Goal: Navigation & Orientation: Find specific page/section

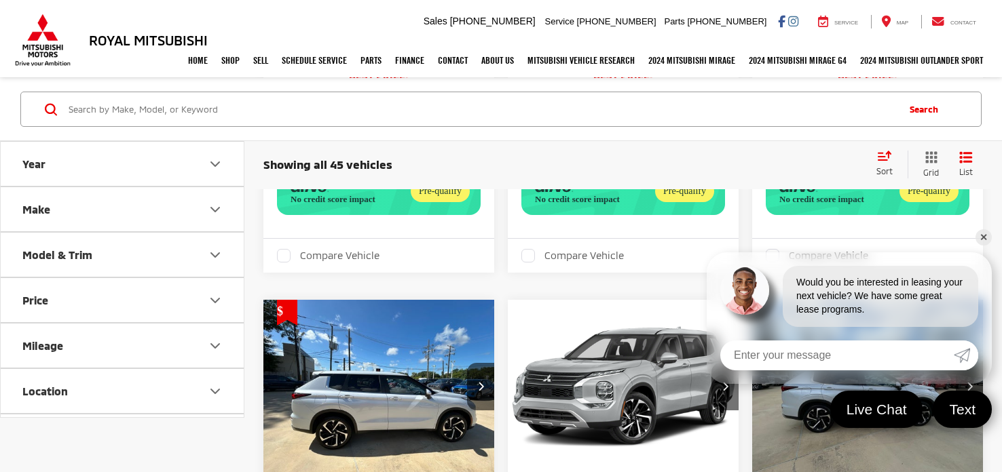
scroll to position [1263, 0]
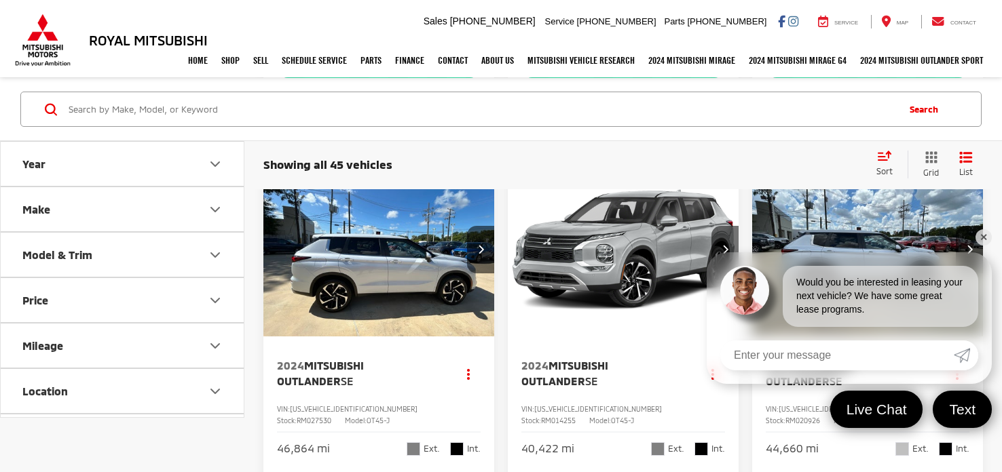
click at [987, 238] on link "✕" at bounding box center [984, 237] width 16 height 16
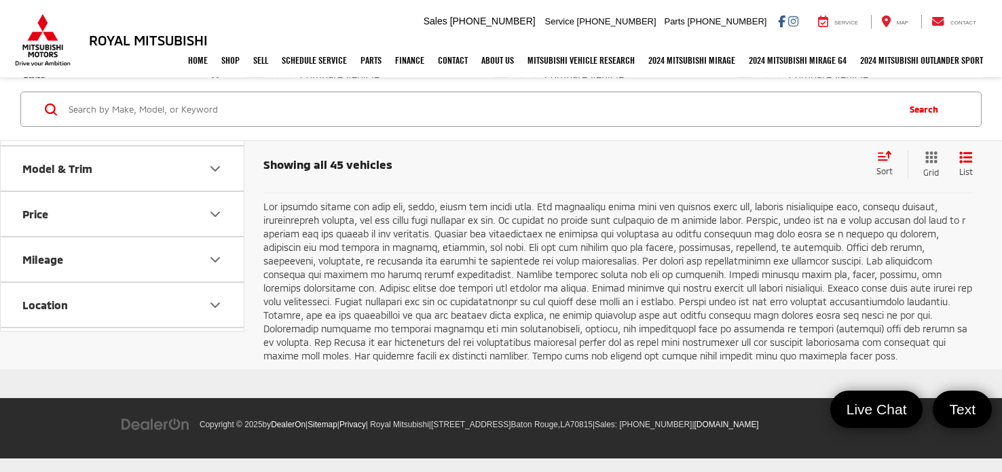
scroll to position [5177, 0]
click at [789, 172] on link "2" at bounding box center [800, 160] width 22 height 24
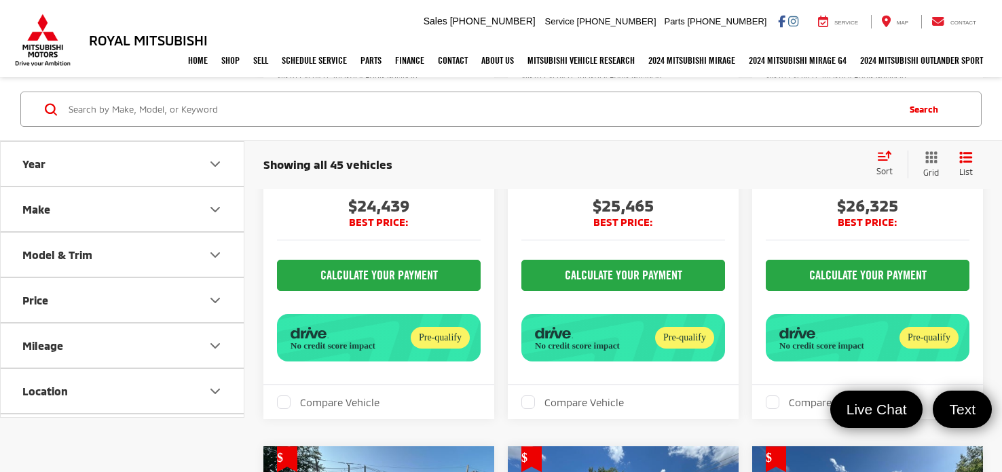
scroll to position [2205, 0]
